Goal: Transaction & Acquisition: Obtain resource

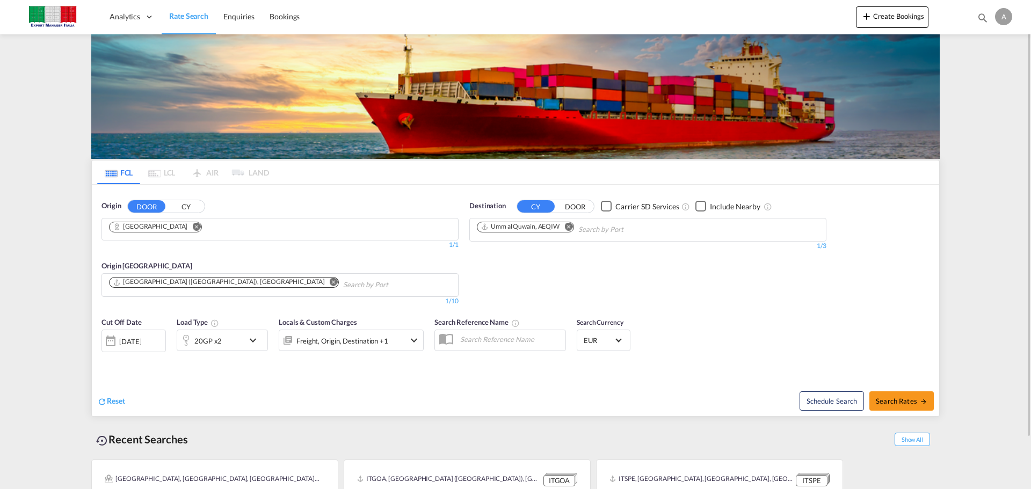
click at [192, 228] on md-icon "Remove" at bounding box center [196, 226] width 8 height 8
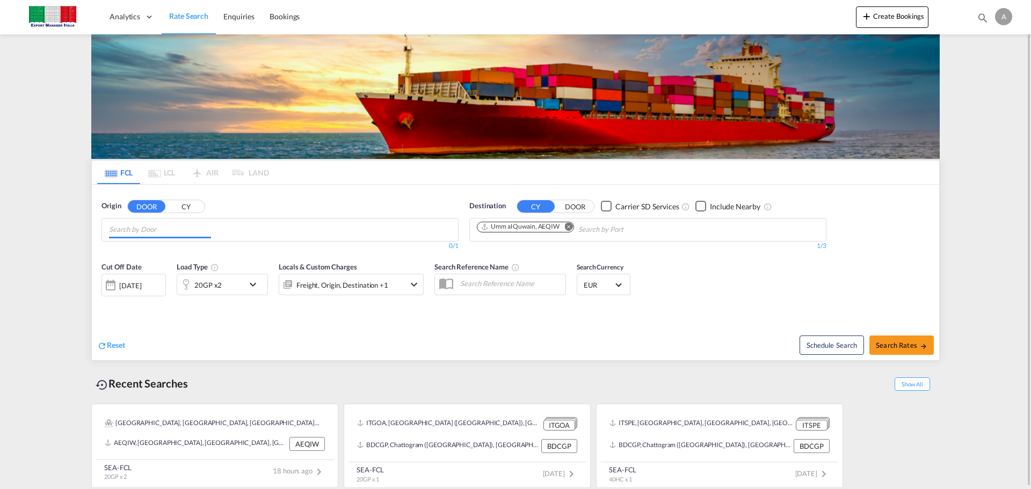
click at [158, 229] on input "Chips input." at bounding box center [160, 229] width 102 height 17
click at [111, 230] on input "ibbiana" at bounding box center [160, 229] width 102 height 17
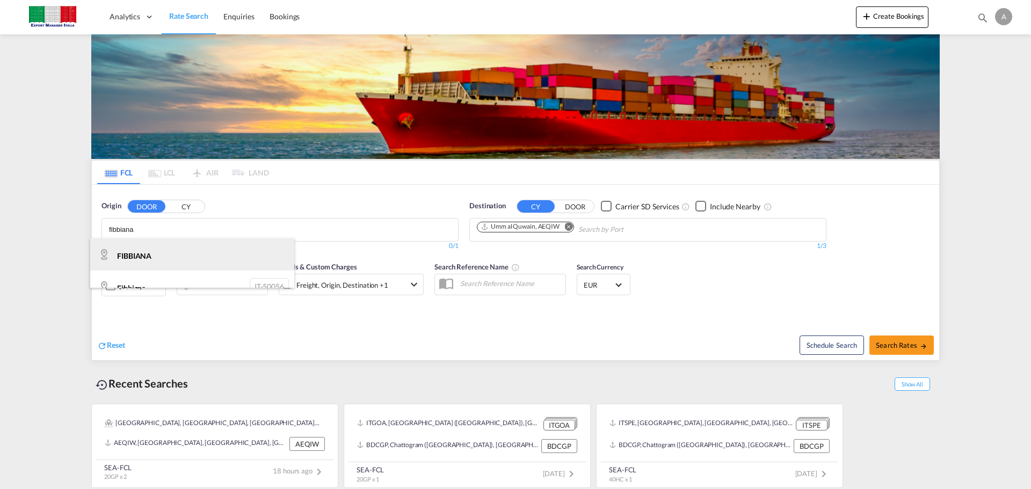
type input "fibbiana"
click at [159, 251] on div "FIBBIANA IT-" at bounding box center [192, 255] width 204 height 32
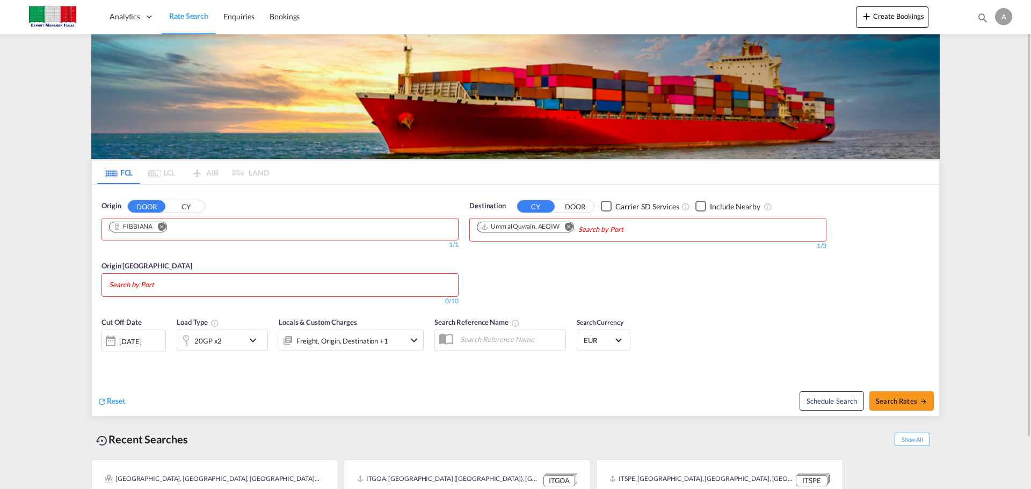
click at [571, 228] on md-icon "Remove" at bounding box center [569, 226] width 8 height 8
click at [572, 229] on input "Chips input." at bounding box center [528, 229] width 102 height 17
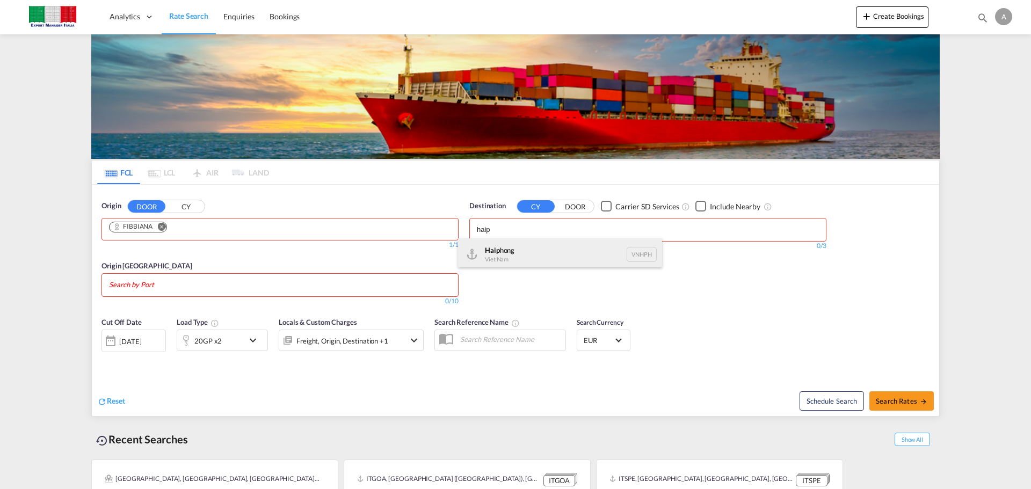
type input "haip"
click at [539, 250] on div "Haip hong Viet Nam VNHPH" at bounding box center [560, 255] width 204 height 32
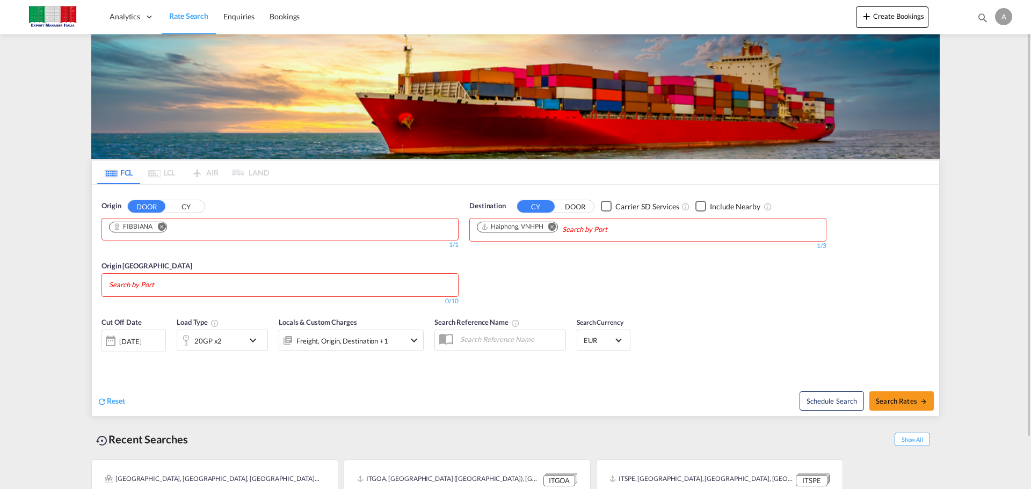
click at [303, 283] on md-chips at bounding box center [280, 285] width 356 height 23
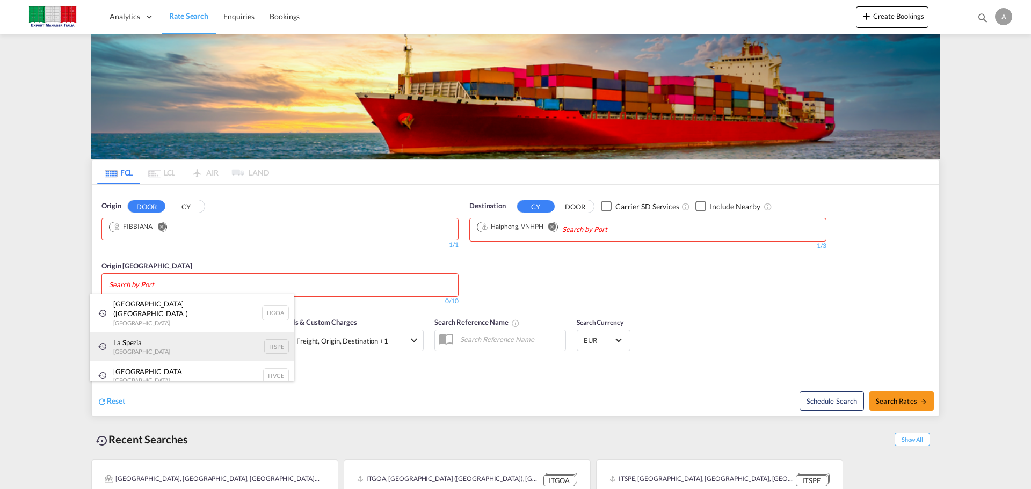
click at [170, 337] on div "La Spezia [GEOGRAPHIC_DATA] ITSPE" at bounding box center [192, 347] width 204 height 29
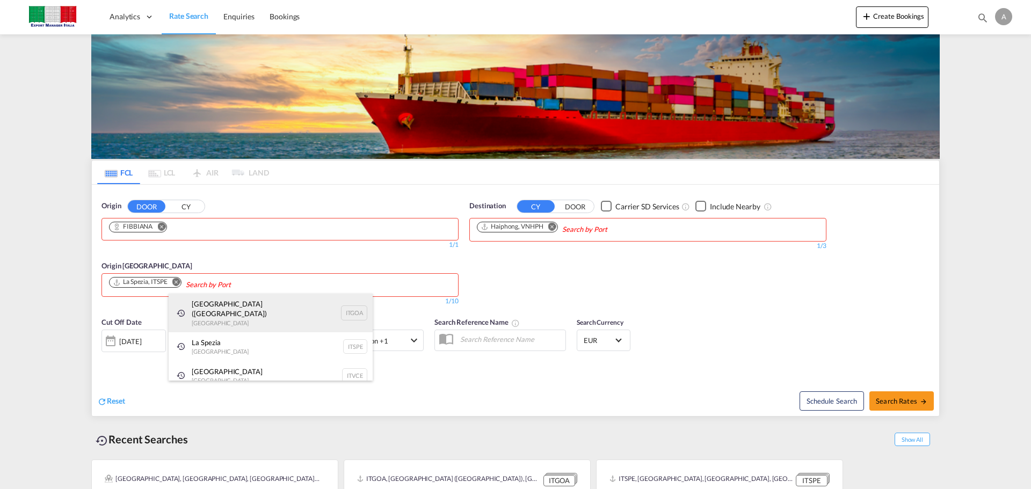
click at [262, 310] on div "Genova (Genoa) Italy ITGOA" at bounding box center [271, 313] width 204 height 39
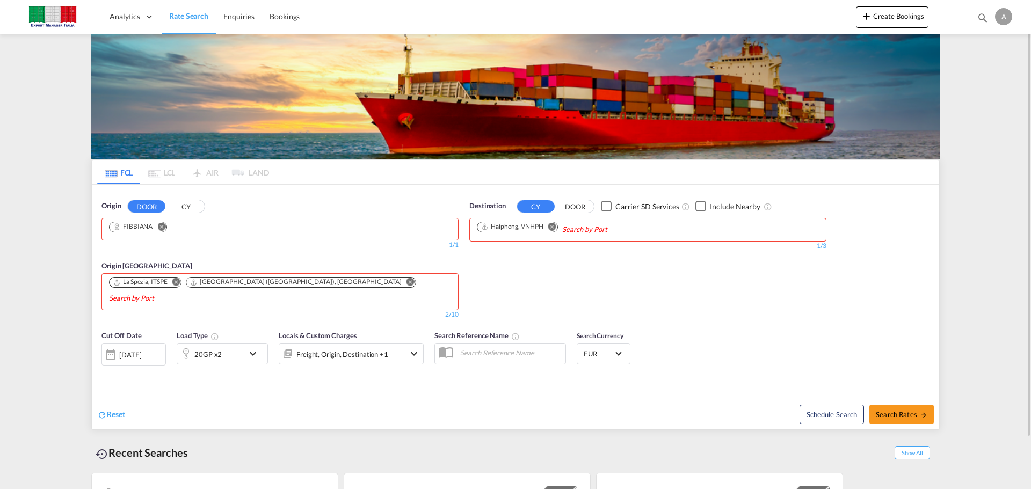
click at [232, 343] on div "20GP x2" at bounding box center [210, 353] width 67 height 21
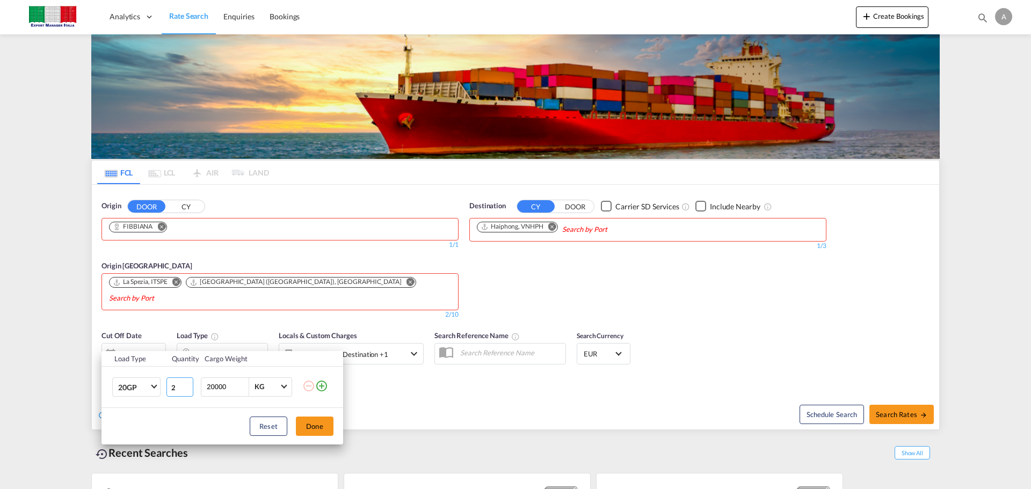
drag, startPoint x: 178, startPoint y: 391, endPoint x: 102, endPoint y: 391, distance: 75.7
click at [102, 392] on tr "20GP 20GP 40GP 40HC 45HC 20RE 40RE 40HR 20OT 40OT 20FR 40FR 40NR 20NR 45S 20TK …" at bounding box center [223, 386] width 242 height 41
type input "1"
click at [310, 428] on button "Done" at bounding box center [315, 426] width 38 height 19
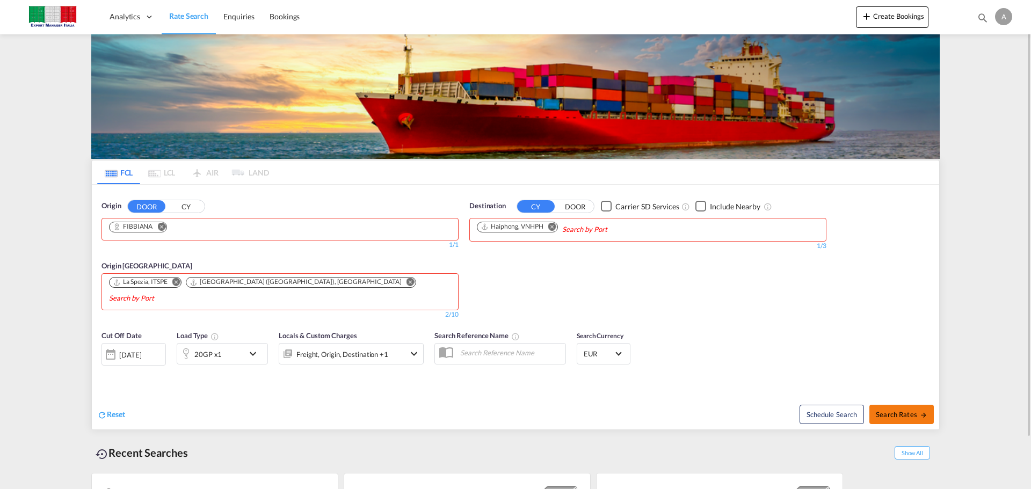
click at [881, 410] on span "Search Rates" at bounding box center [902, 414] width 52 height 9
click at [910, 405] on button "Search Rates" at bounding box center [902, 414] width 64 height 19
click at [897, 410] on span "Search Rates" at bounding box center [902, 414] width 52 height 9
click at [305, 236] on md-chips "FIBBIANA" at bounding box center [280, 229] width 356 height 21
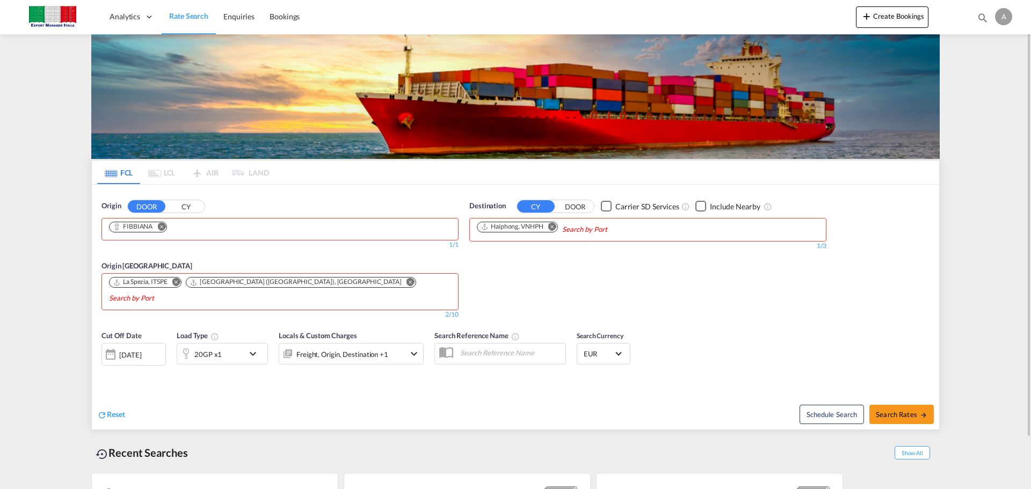
click at [176, 225] on md-chips-wrap "FIBBIANA" at bounding box center [141, 228] width 68 height 19
click at [382, 282] on body "Analytics Dashboard Rate Search Enquiries Bookings Analytics" at bounding box center [515, 244] width 1031 height 489
drag, startPoint x: 381, startPoint y: 283, endPoint x: 193, endPoint y: 224, distance: 197.1
click at [198, 227] on md-chips "FIBBIANA" at bounding box center [280, 229] width 356 height 21
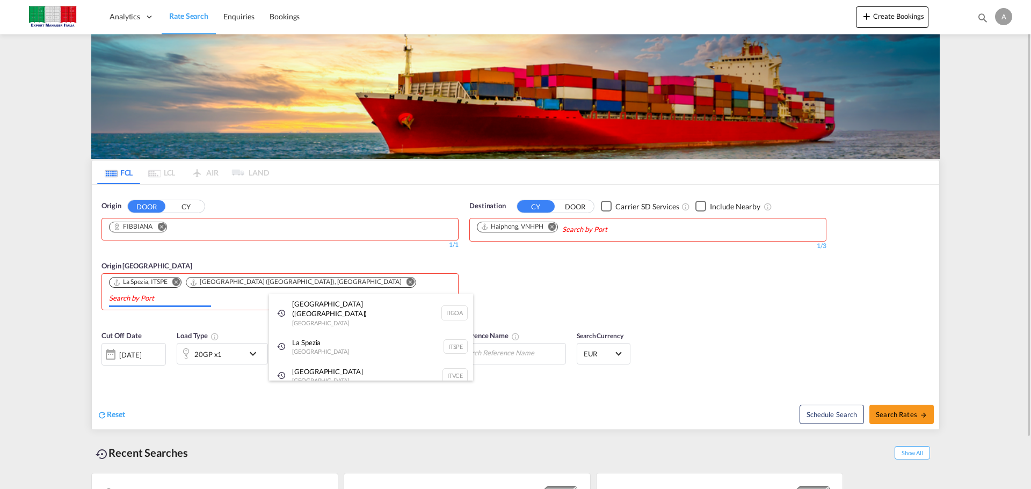
click at [379, 284] on body "Analytics Dashboard Rate Search Enquiries Bookings Analytics" at bounding box center [515, 244] width 1031 height 489
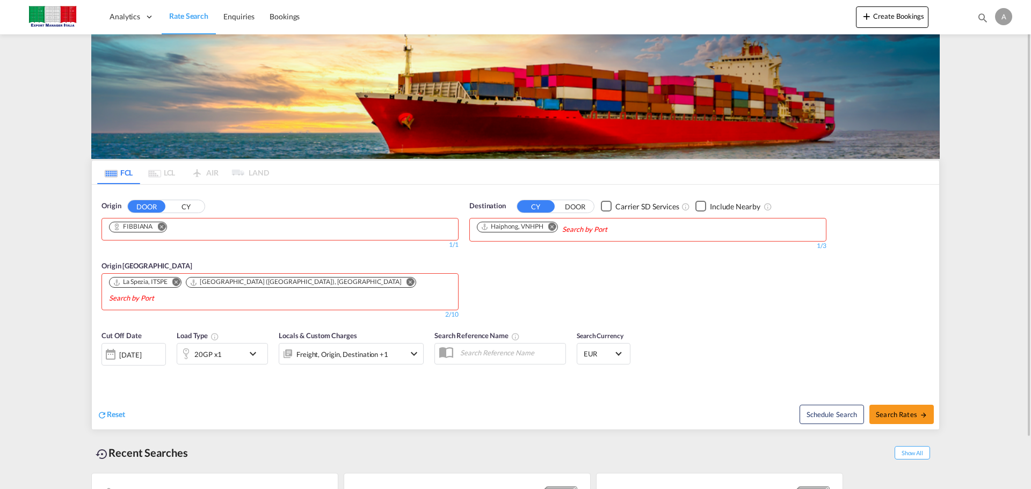
click at [328, 285] on body "Analytics Dashboard Rate Search Enquiries Bookings Analytics" at bounding box center [515, 244] width 1031 height 489
drag, startPoint x: 329, startPoint y: 285, endPoint x: 346, endPoint y: 213, distance: 74.7
click at [327, 227] on md-chips "FIBBIANA" at bounding box center [280, 229] width 356 height 21
click at [387, 234] on md-chips "FIBBIANA" at bounding box center [280, 229] width 356 height 21
click at [676, 230] on body "Analytics Dashboard Rate Search Enquiries Bookings Analytics" at bounding box center [515, 244] width 1031 height 489
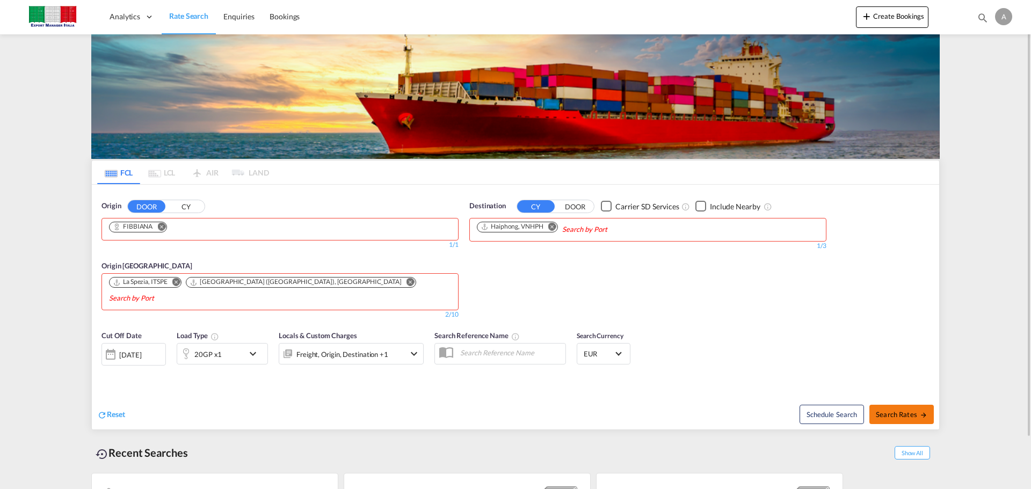
click at [898, 410] on span "Search Rates" at bounding box center [902, 414] width 52 height 9
click at [890, 410] on span "Search Rates" at bounding box center [902, 414] width 52 height 9
click at [336, 288] on body "Analytics Dashboard Rate Search Enquiries Bookings Analytics" at bounding box center [515, 244] width 1031 height 489
click at [370, 290] on body "Analytics Dashboard Rate Search Enquiries Bookings Analytics" at bounding box center [515, 244] width 1031 height 489
click at [316, 225] on md-chips "FIBBIANA" at bounding box center [280, 229] width 356 height 21
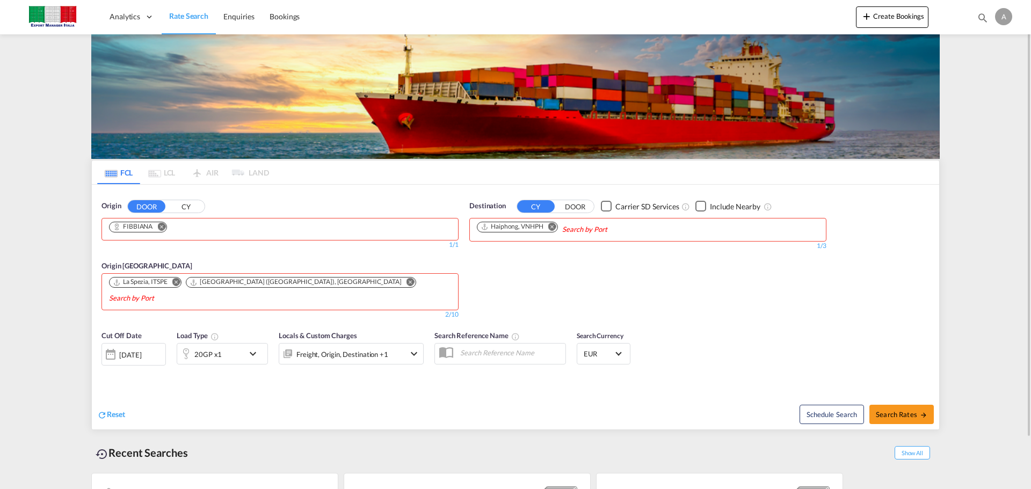
drag, startPoint x: 187, startPoint y: 230, endPoint x: 198, endPoint y: 230, distance: 11.3
click at [188, 231] on md-chips "FIBBIANA" at bounding box center [280, 229] width 356 height 21
click at [327, 287] on body "Analytics Dashboard Rate Search Enquiries Bookings Analytics" at bounding box center [515, 244] width 1031 height 489
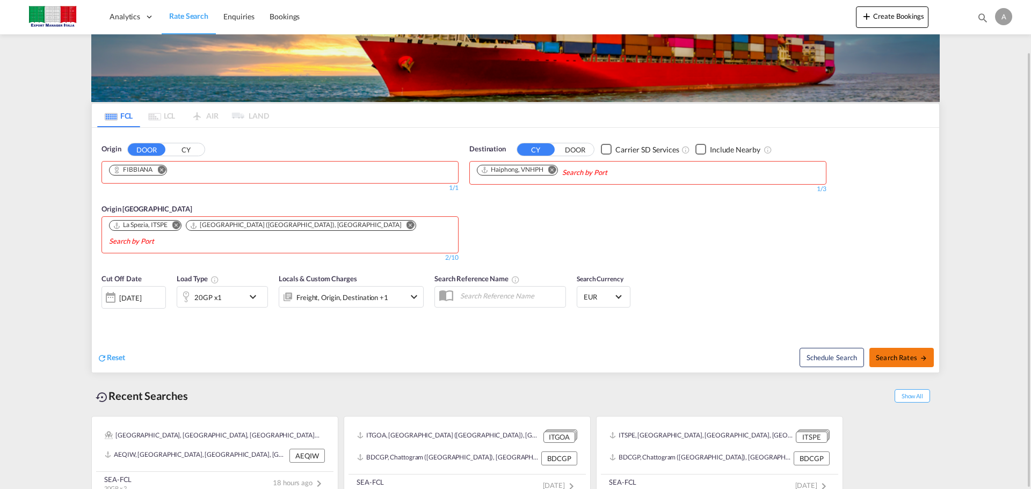
click at [898, 353] on span "Search Rates" at bounding box center [902, 357] width 52 height 9
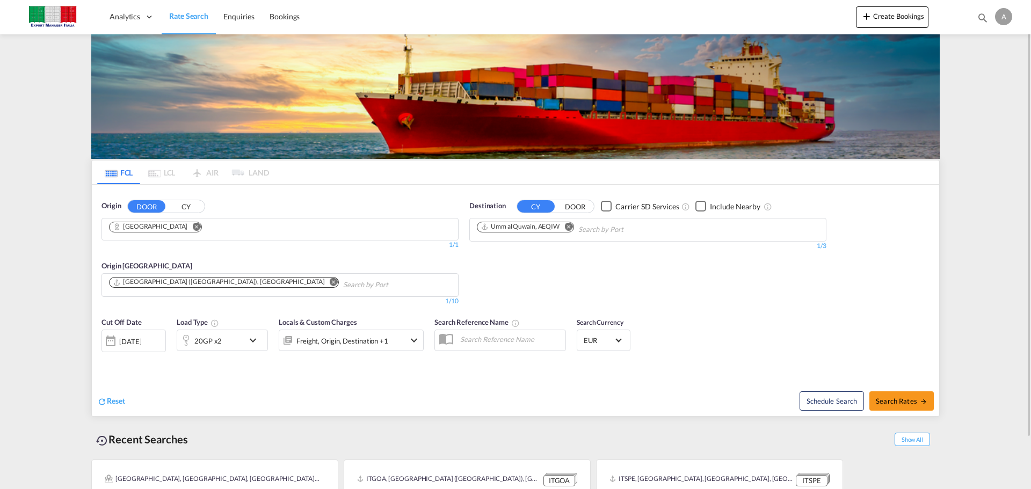
drag, startPoint x: 158, startPoint y: 226, endPoint x: 184, endPoint y: 229, distance: 25.4
click at [192, 226] on md-icon "Remove" at bounding box center [196, 226] width 8 height 8
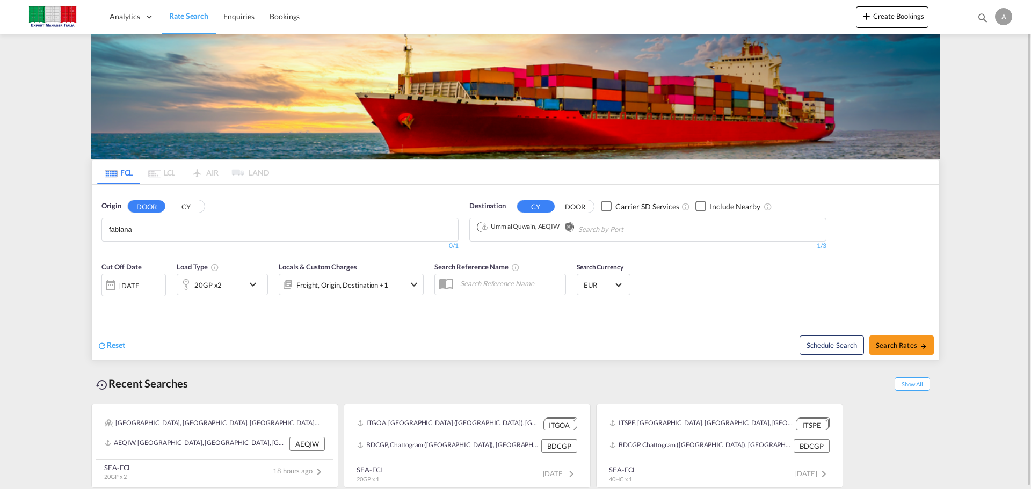
drag, startPoint x: 142, startPoint y: 230, endPoint x: 34, endPoint y: 220, distance: 107.9
click at [20, 225] on md-content "Analytics Dashboard Rate Search Enquiries Bookings Create Bookings Bookings Enq…" at bounding box center [515, 244] width 1031 height 489
click at [216, 226] on md-chips "fibiana" at bounding box center [280, 230] width 356 height 23
click at [222, 230] on md-chips "fibiana" at bounding box center [280, 230] width 356 height 23
type input "fibbiana"
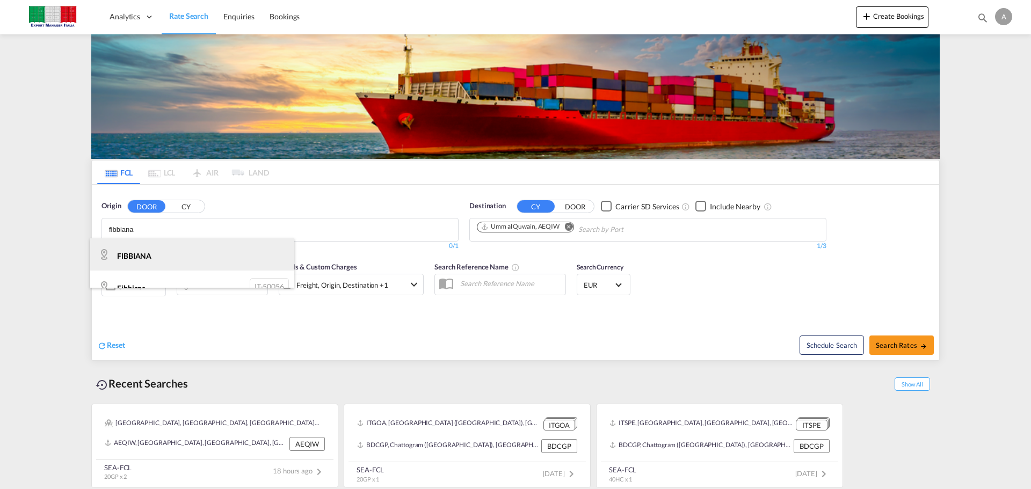
click at [207, 263] on div "FIBBIANA IT-" at bounding box center [192, 255] width 204 height 32
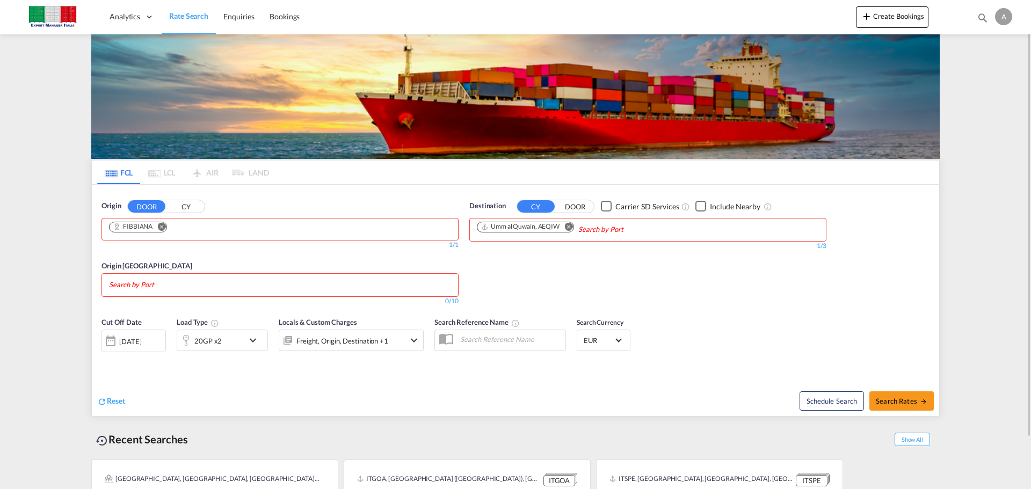
click at [574, 226] on button "Remove" at bounding box center [566, 227] width 16 height 11
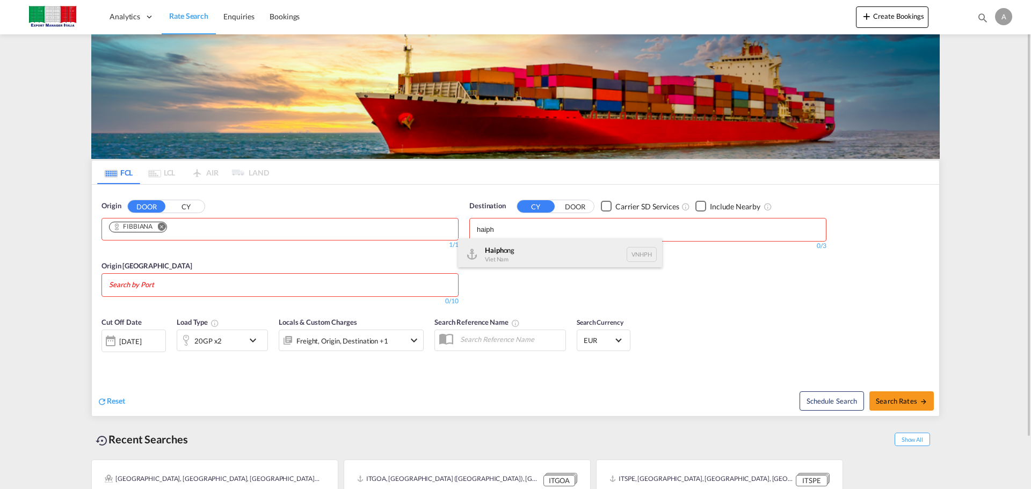
type input "haiph"
click at [566, 255] on div "Haiph ong Viet Nam VNHPH" at bounding box center [560, 255] width 204 height 32
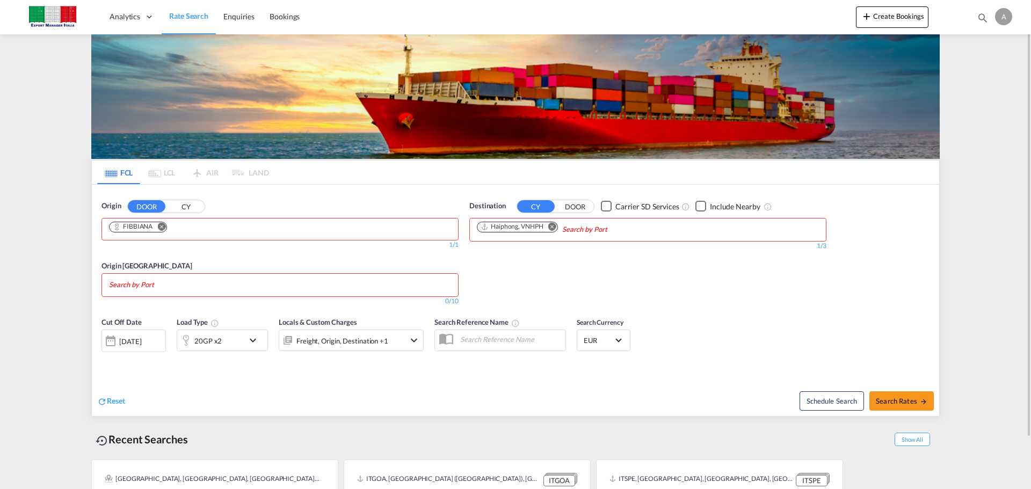
click at [154, 290] on input "Search by Port" at bounding box center [160, 285] width 102 height 17
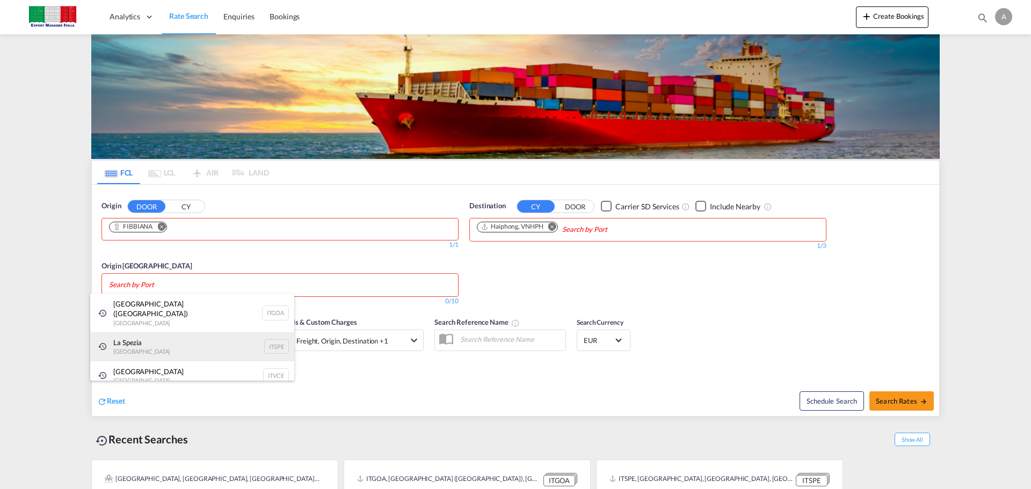
click at [165, 341] on div "La Spezia [GEOGRAPHIC_DATA] ITSPE" at bounding box center [192, 347] width 204 height 29
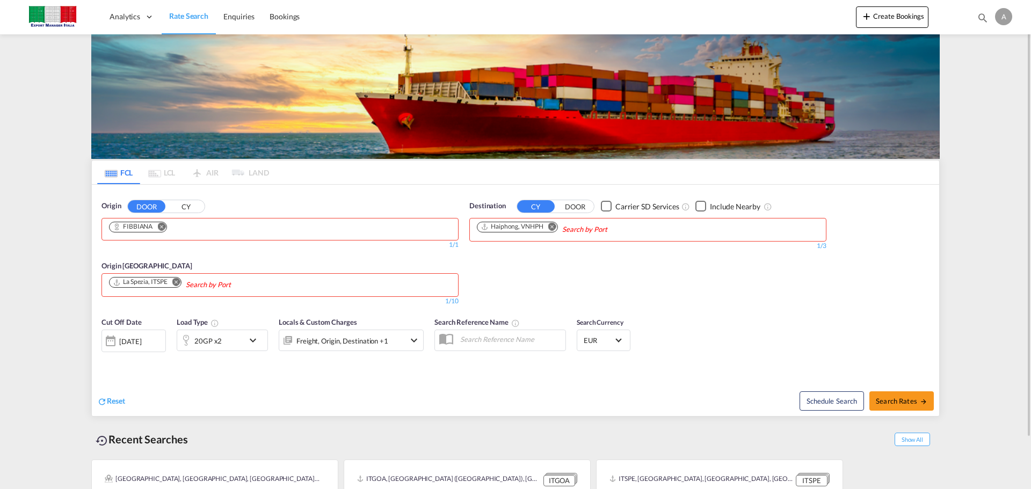
click at [222, 339] on div "20GP x2" at bounding box center [210, 340] width 67 height 21
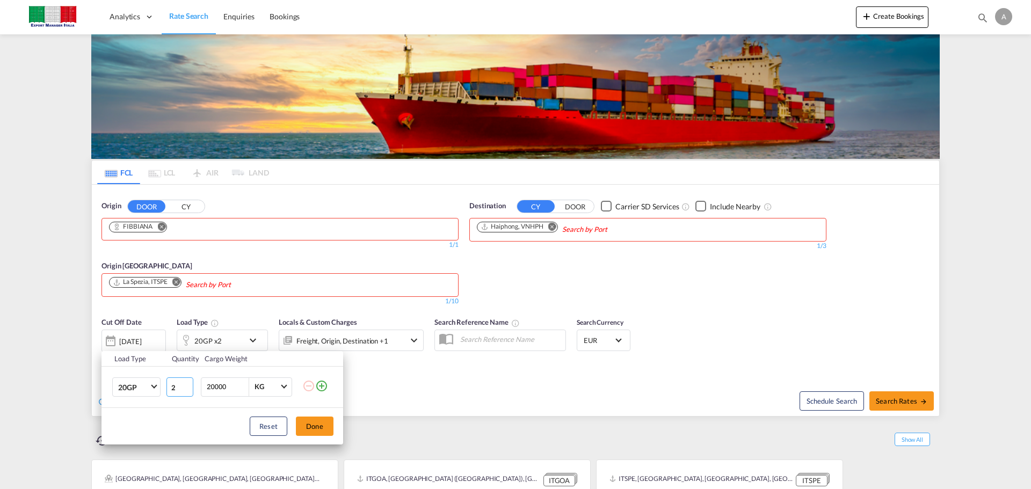
drag, startPoint x: 178, startPoint y: 385, endPoint x: 32, endPoint y: 371, distance: 146.8
click at [32, 371] on div "Load Type Quantity Cargo Weight 20GP 20GP 40GP 40HC 45HC 20RE 40RE 40HR 20OT 40…" at bounding box center [515, 244] width 1031 height 489
type input "1"
click at [321, 424] on button "Done" at bounding box center [315, 426] width 38 height 19
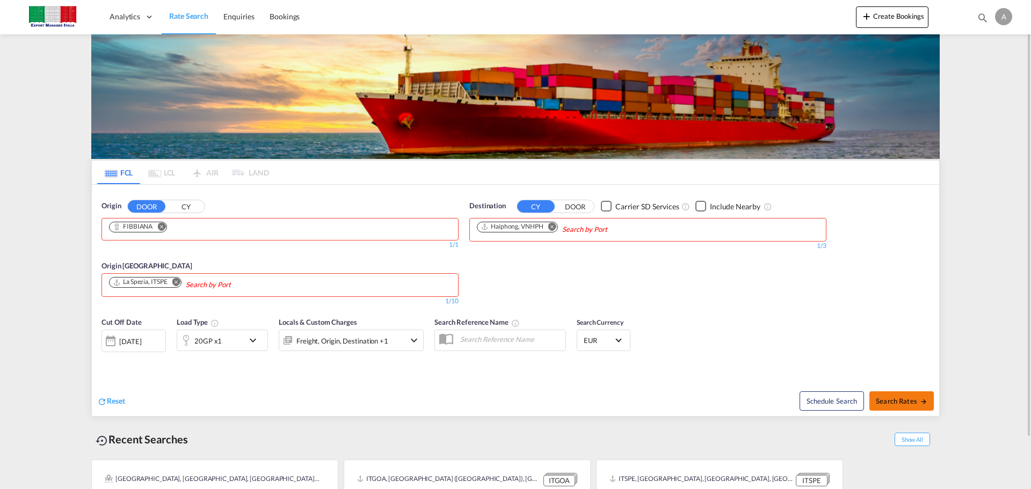
click at [897, 401] on span "Search Rates" at bounding box center [902, 401] width 52 height 9
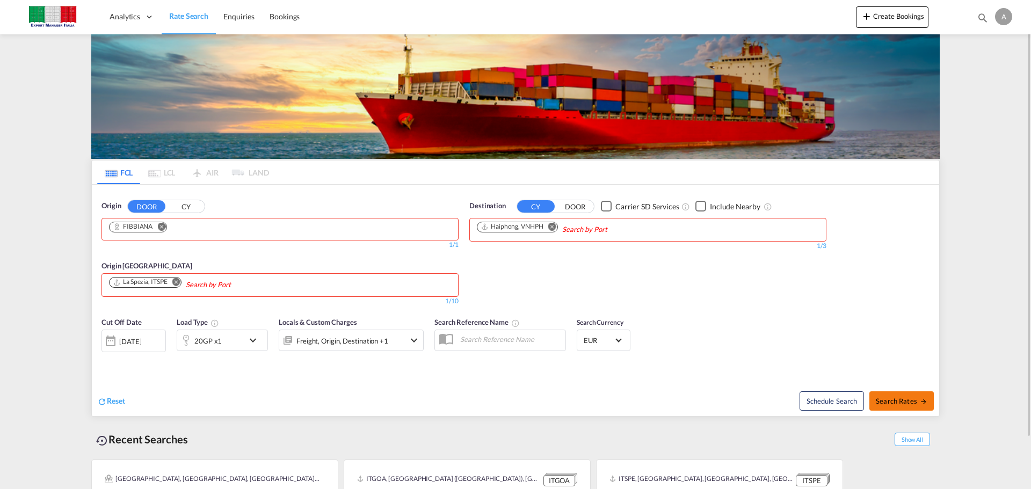
click at [897, 401] on span "Search Rates" at bounding box center [902, 401] width 52 height 9
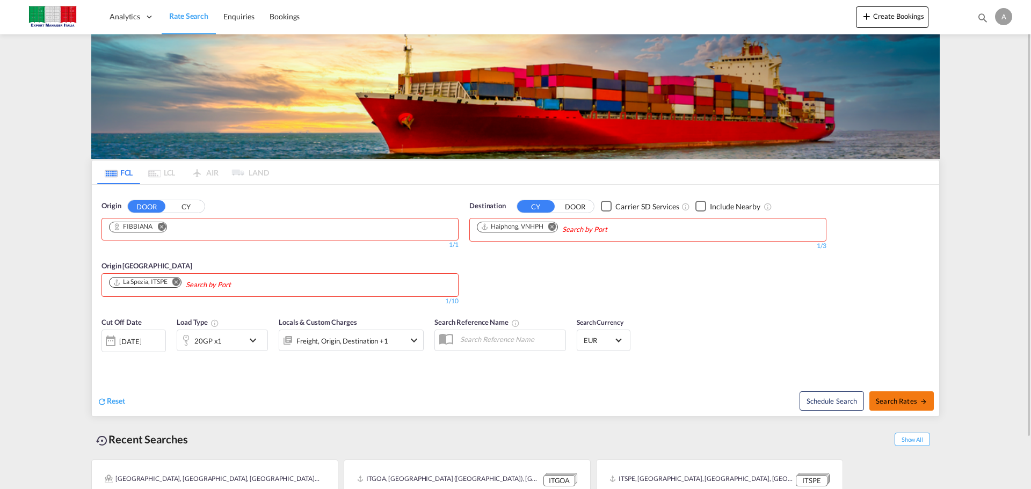
click at [897, 401] on span "Search Rates" at bounding box center [902, 401] width 52 height 9
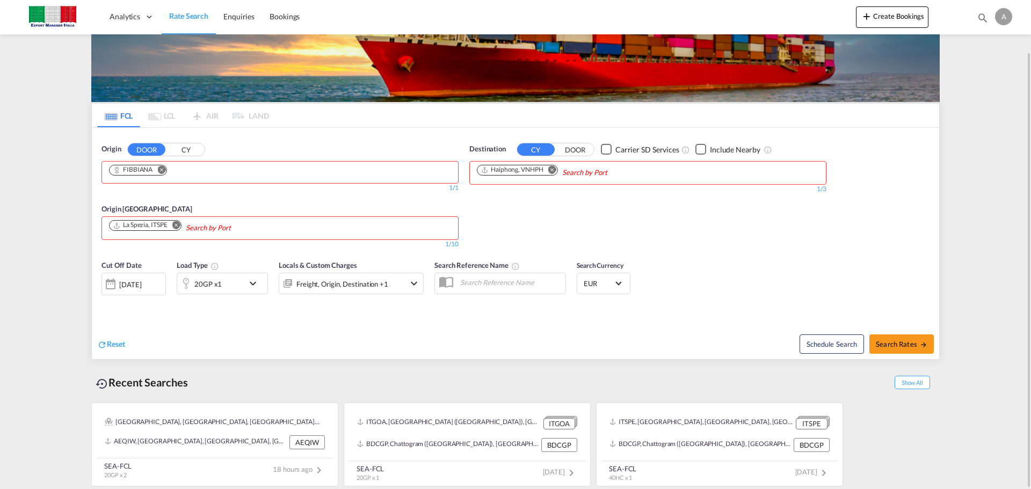
click at [174, 150] on button "CY" at bounding box center [186, 149] width 38 height 12
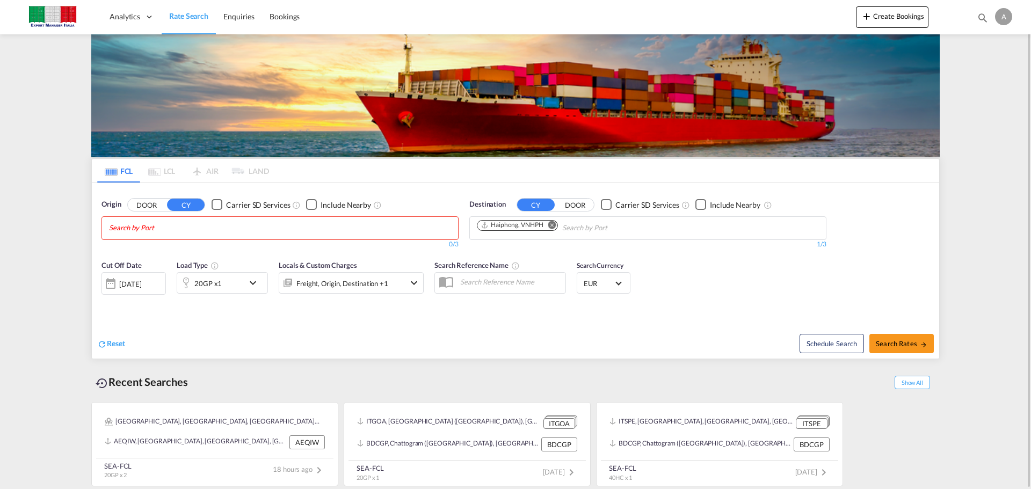
scroll to position [2, 0]
click at [138, 204] on button "DOOR" at bounding box center [147, 205] width 38 height 12
click at [161, 227] on body "Analytics Dashboard Rate Search Enquiries Bookings Analytics" at bounding box center [515, 244] width 1031 height 489
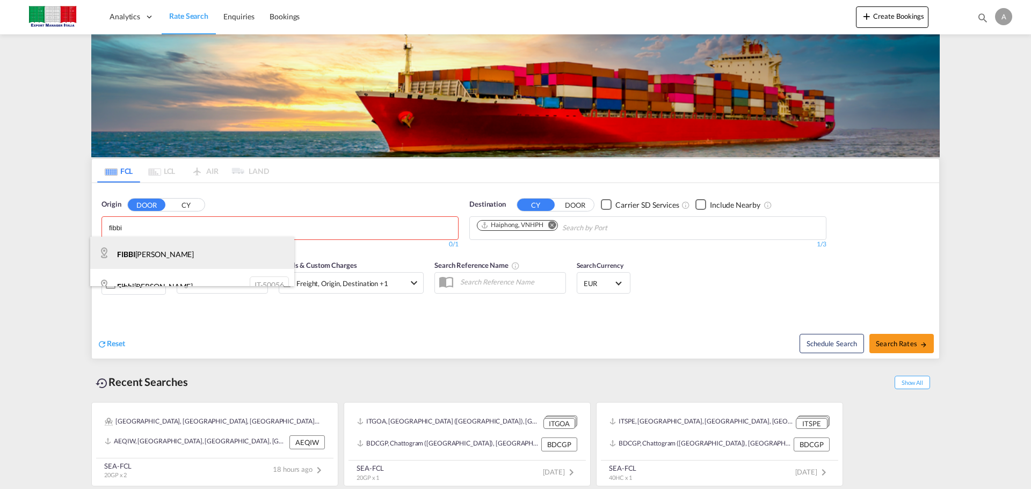
type input "fibbi"
click at [187, 247] on div "[PERSON_NAME] IT-" at bounding box center [192, 253] width 204 height 32
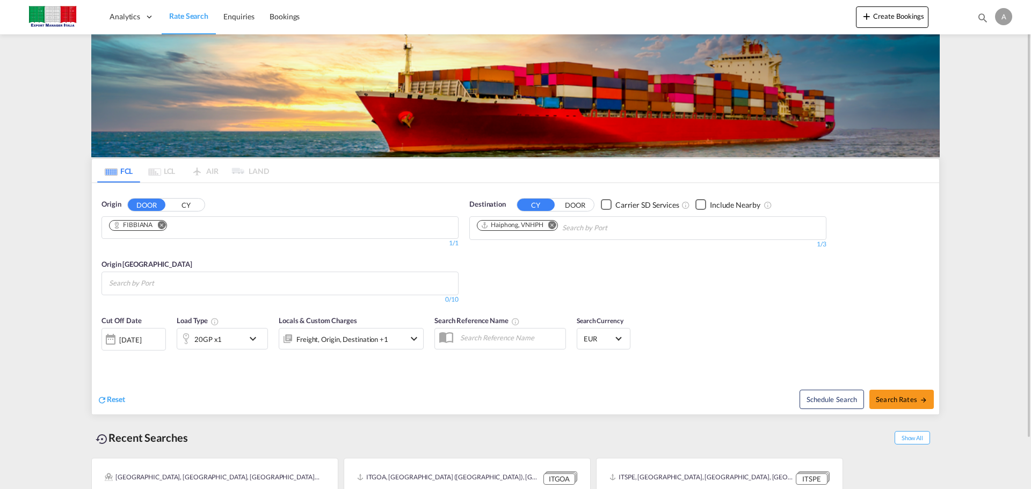
click at [244, 286] on md-chips at bounding box center [280, 283] width 356 height 23
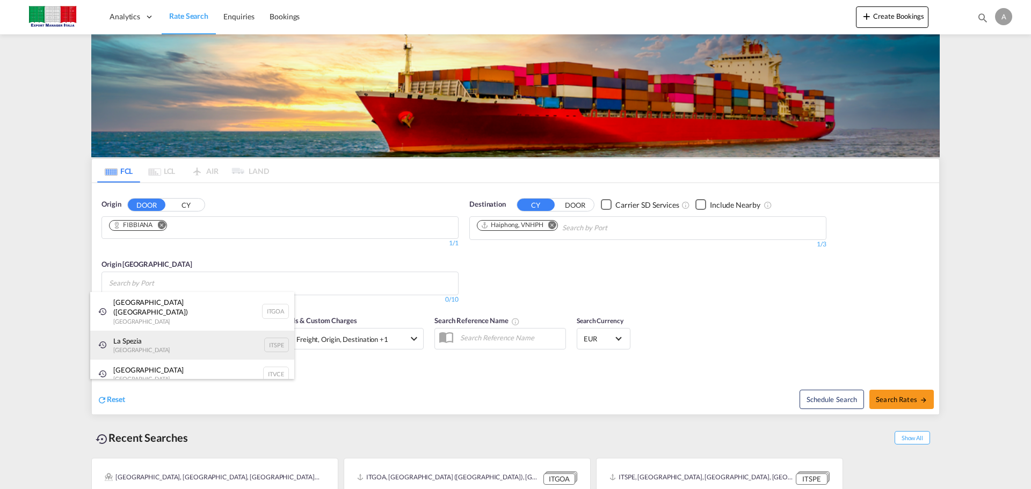
click at [179, 331] on div "La Spezia [GEOGRAPHIC_DATA] ITSPE" at bounding box center [192, 345] width 204 height 29
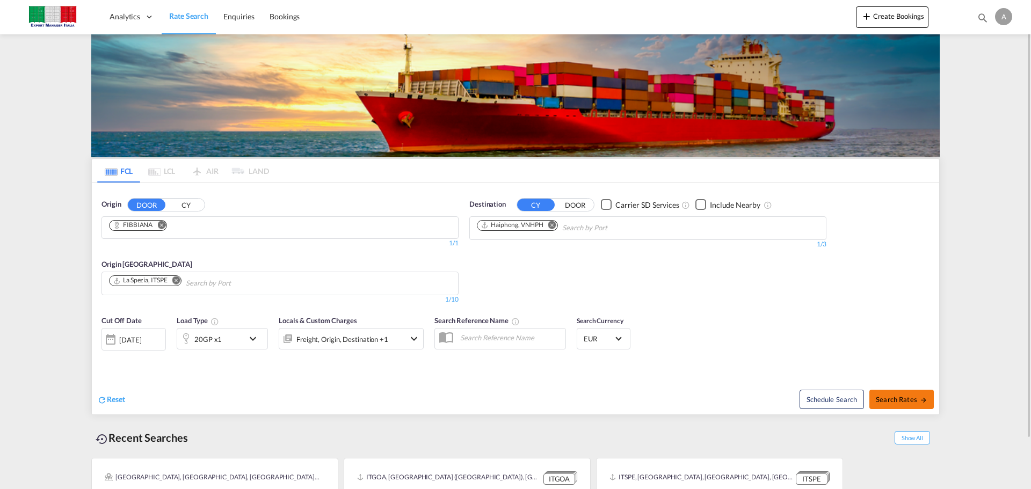
click at [925, 401] on md-icon "icon-arrow-right" at bounding box center [924, 400] width 8 height 8
type input "FIBBIANA to VNHPH / [DATE]"
